Goal: Task Accomplishment & Management: Manage account settings

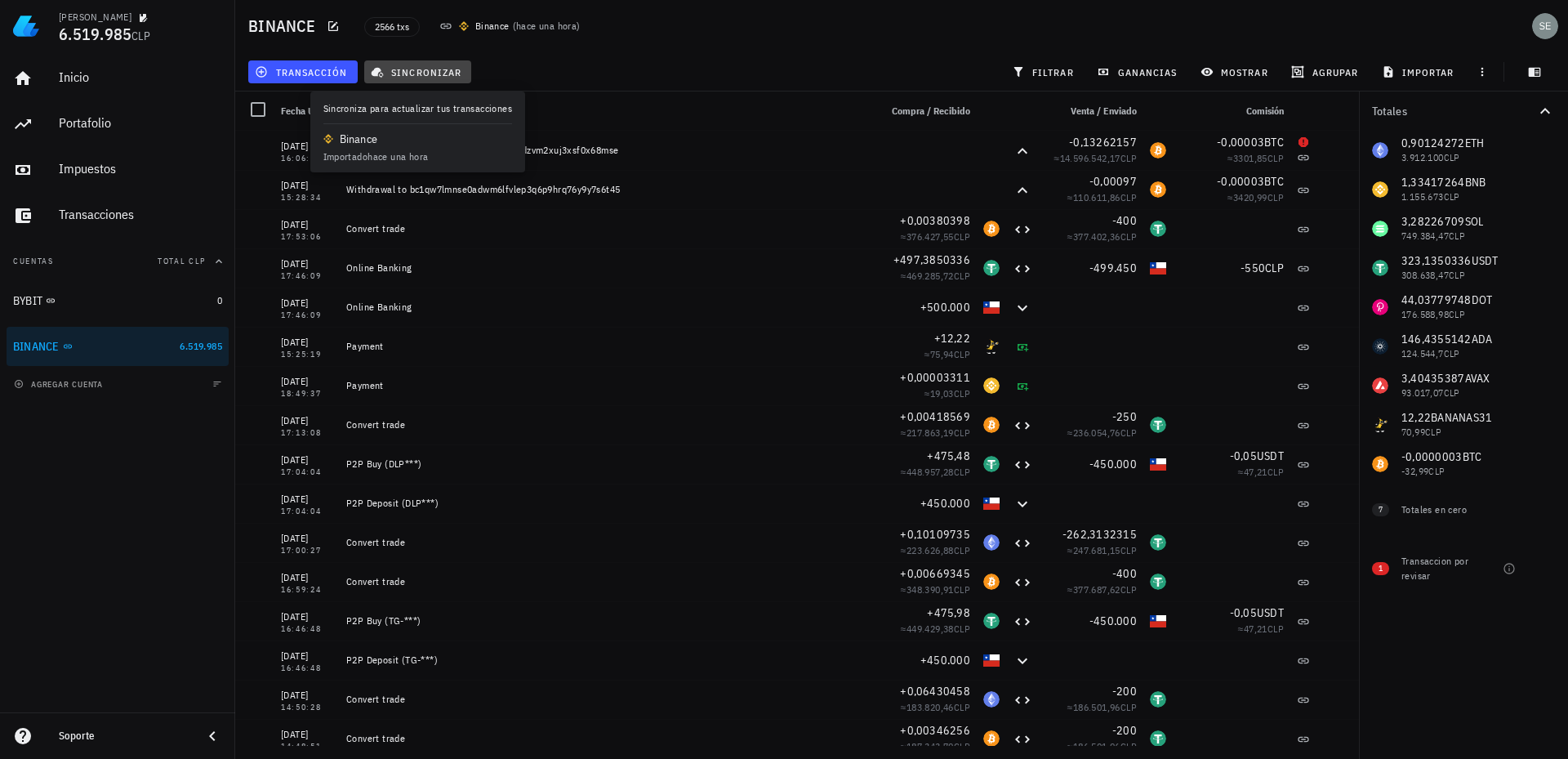
click at [423, 73] on span "sincronizar" at bounding box center [417, 72] width 87 height 13
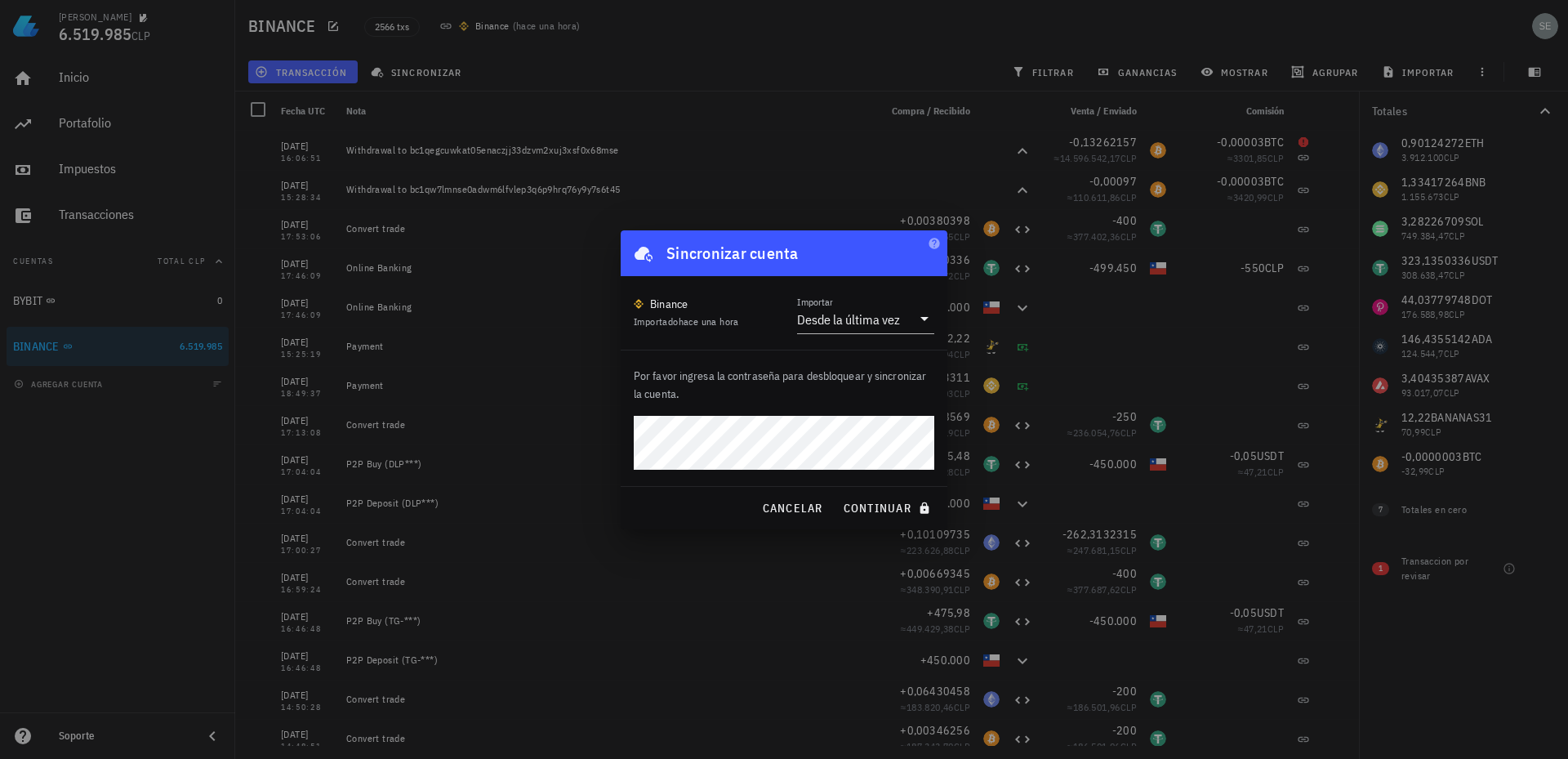
click at [660, 533] on div at bounding box center [784, 380] width 1568 height 759
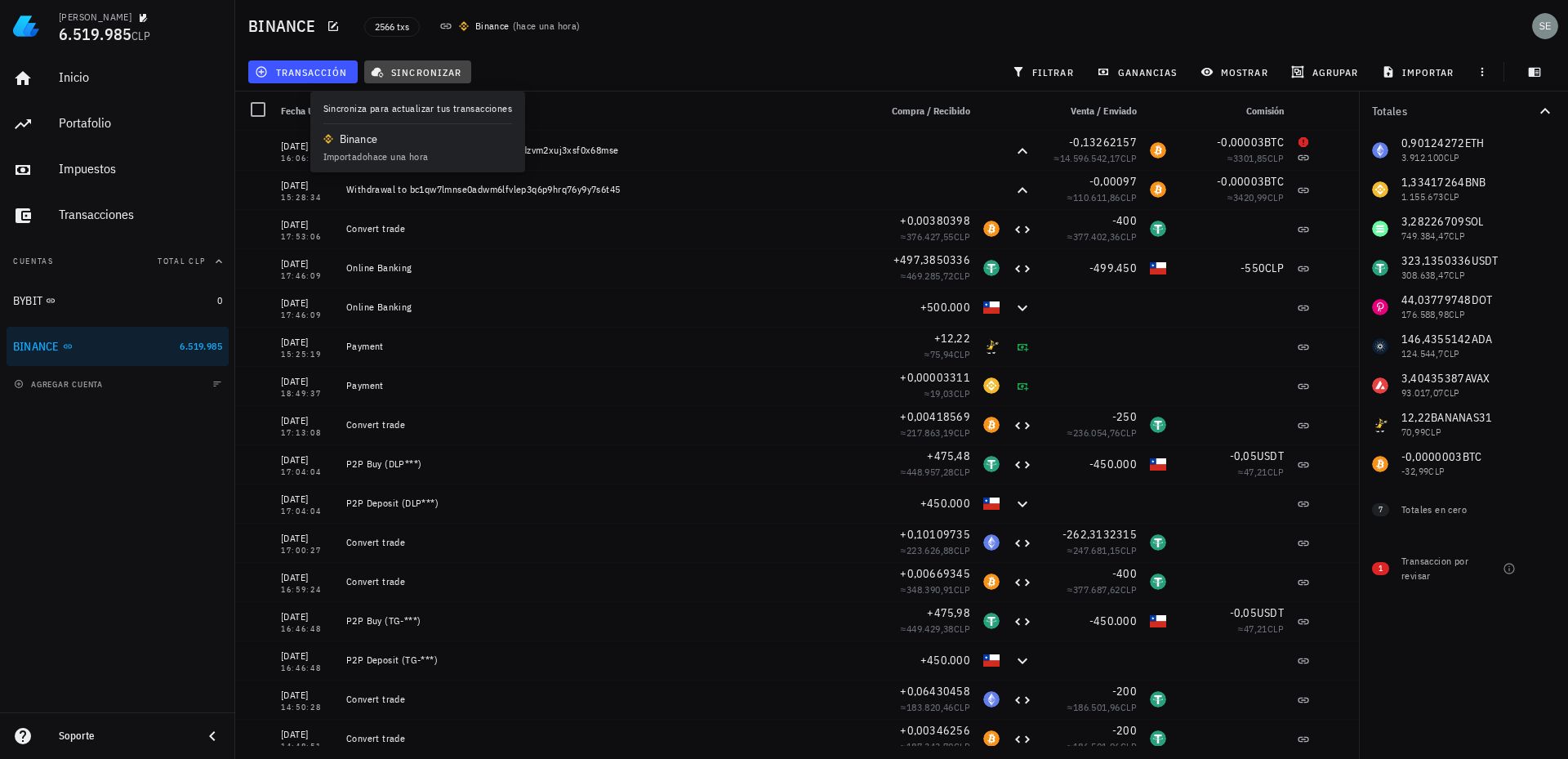
click at [421, 69] on span "sincronizar" at bounding box center [417, 72] width 87 height 13
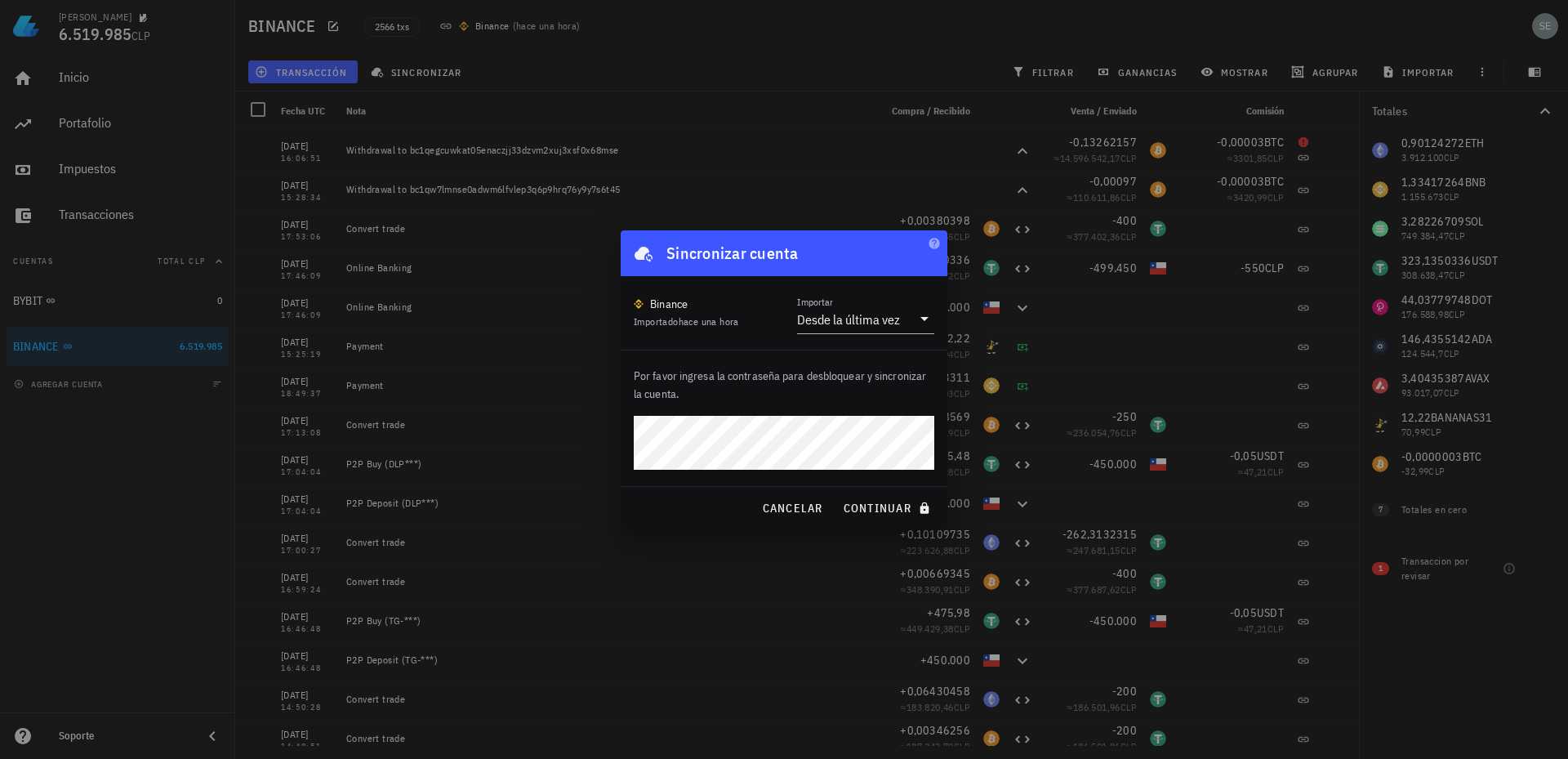
click at [756, 328] on div "Binance Importado hace una hora Importar Desde la última vez" at bounding box center [784, 312] width 300 height 41
click at [744, 383] on p "Por favor ingresa la contraseña para desbloquear y sincronizar la cuenta." at bounding box center [784, 384] width 300 height 36
click at [876, 504] on span "continuar" at bounding box center [889, 508] width 92 height 15
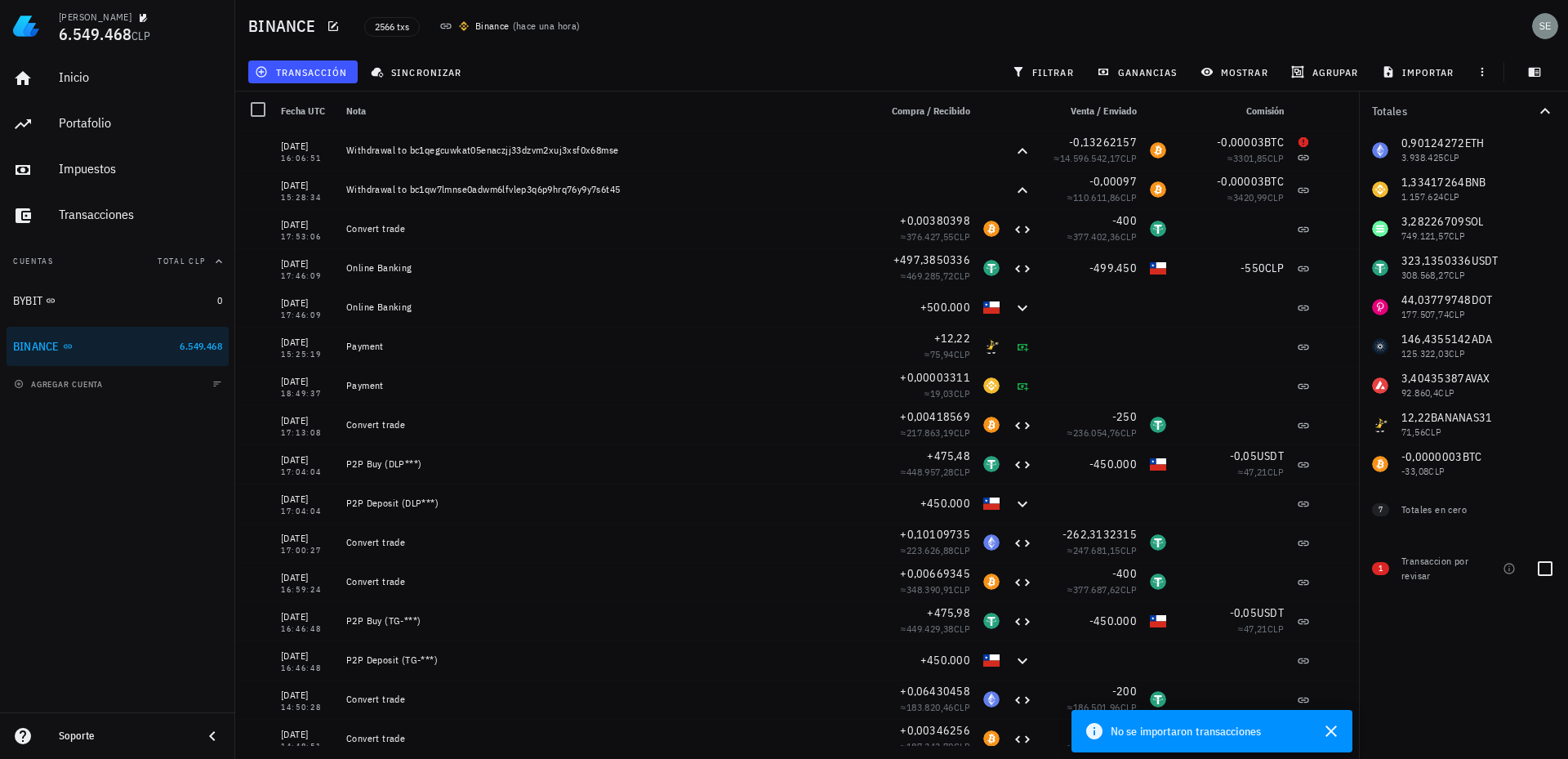
click at [1417, 567] on div "Transaccion por revisar" at bounding box center [1436, 568] width 68 height 29
click at [1546, 568] on div at bounding box center [1545, 568] width 27 height 27
checkbox input "false"
click at [1552, 563] on div at bounding box center [1545, 568] width 27 height 27
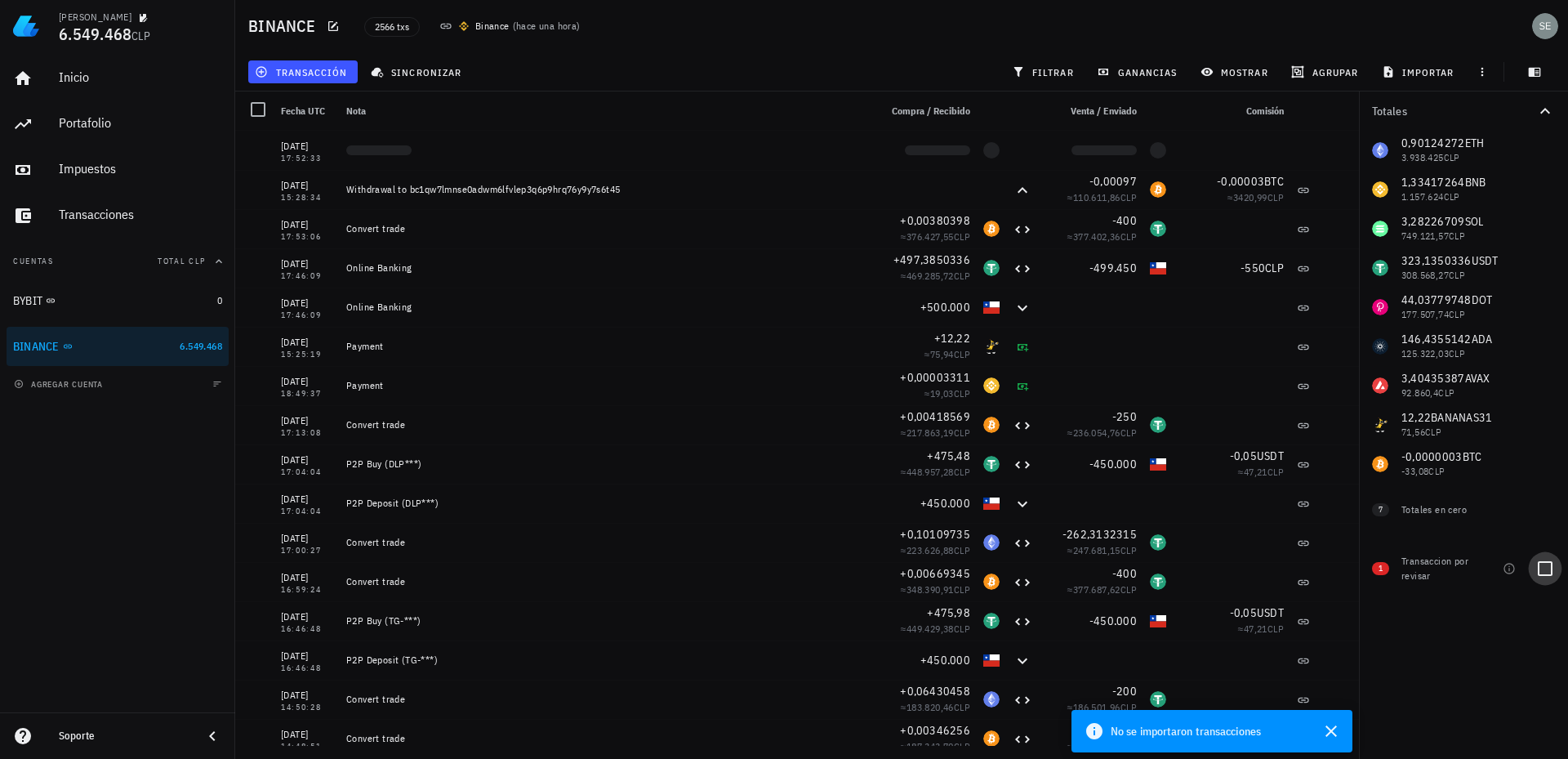
checkbox input "true"
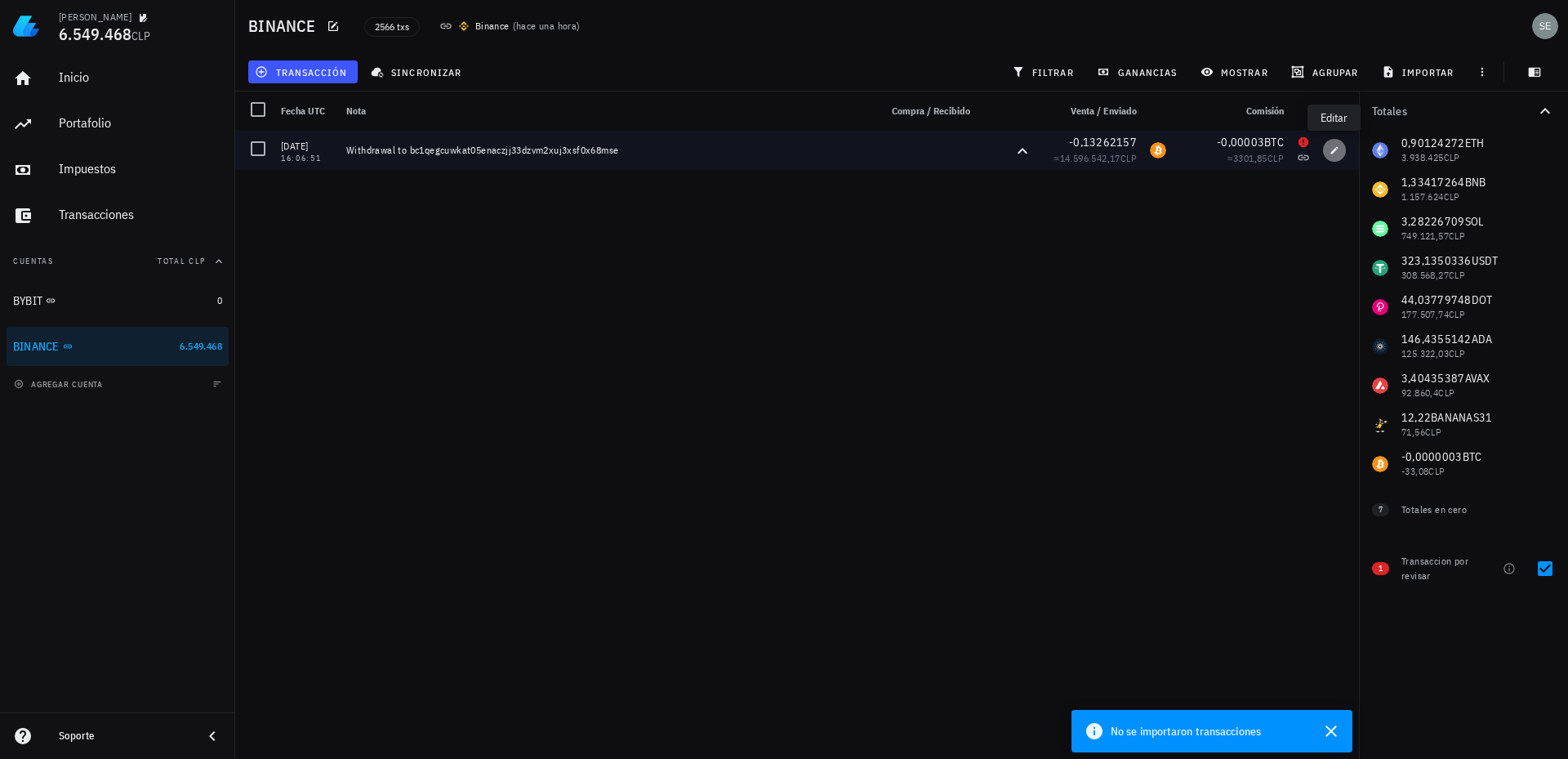
click at [1334, 153] on icon "button" at bounding box center [1335, 151] width 10 height 10
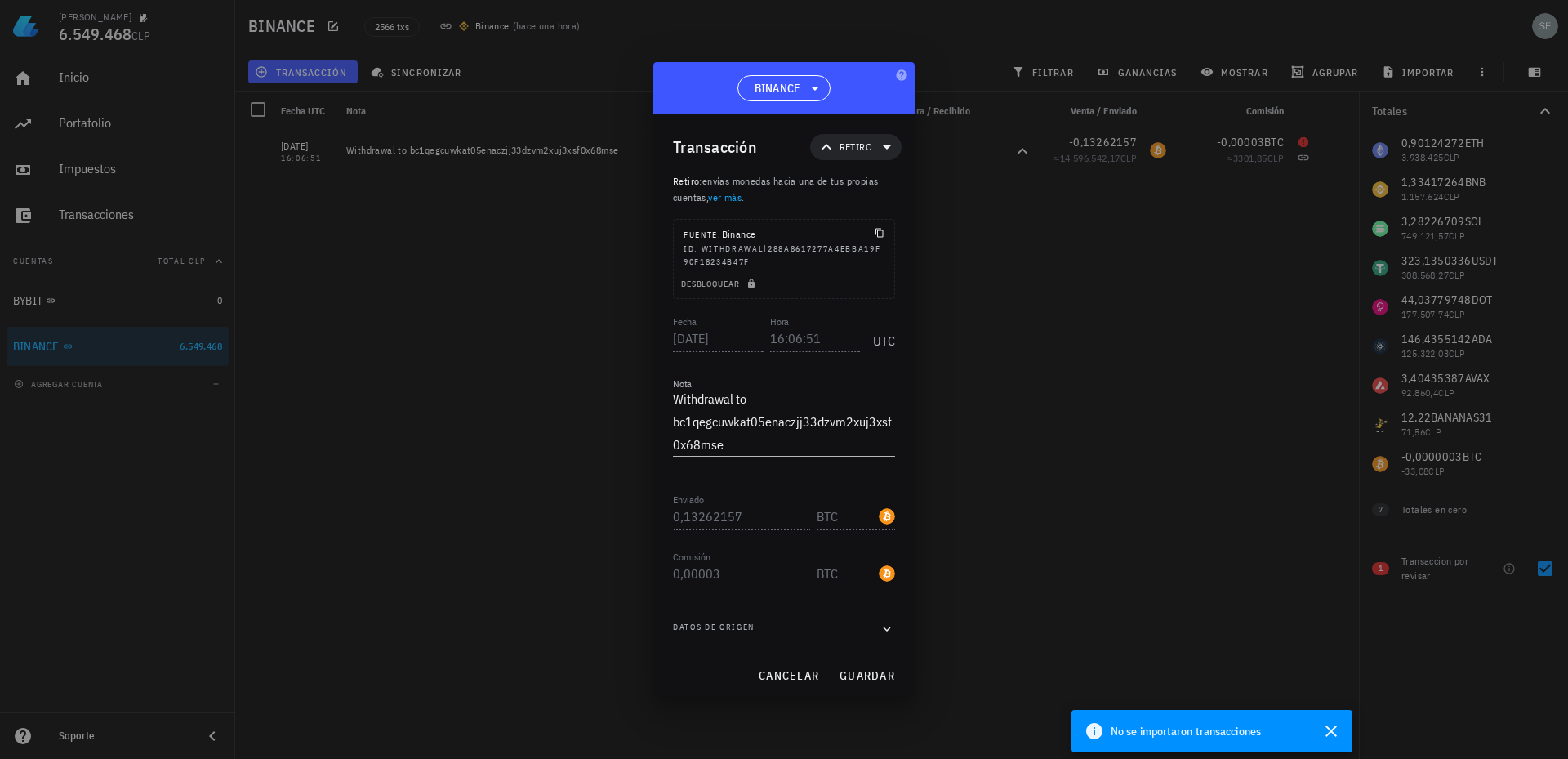
click at [825, 31] on div at bounding box center [784, 380] width 1568 height 759
click at [778, 674] on span "cancelar" at bounding box center [789, 676] width 62 height 15
